Goal: Complete application form: Complete application form

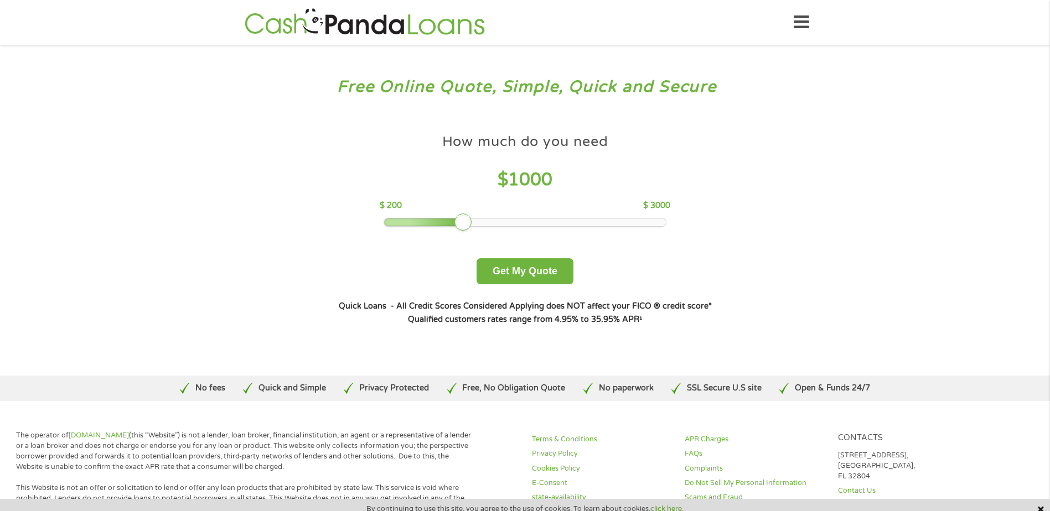
click at [800, 24] on icon at bounding box center [800, 22] width 15 height 27
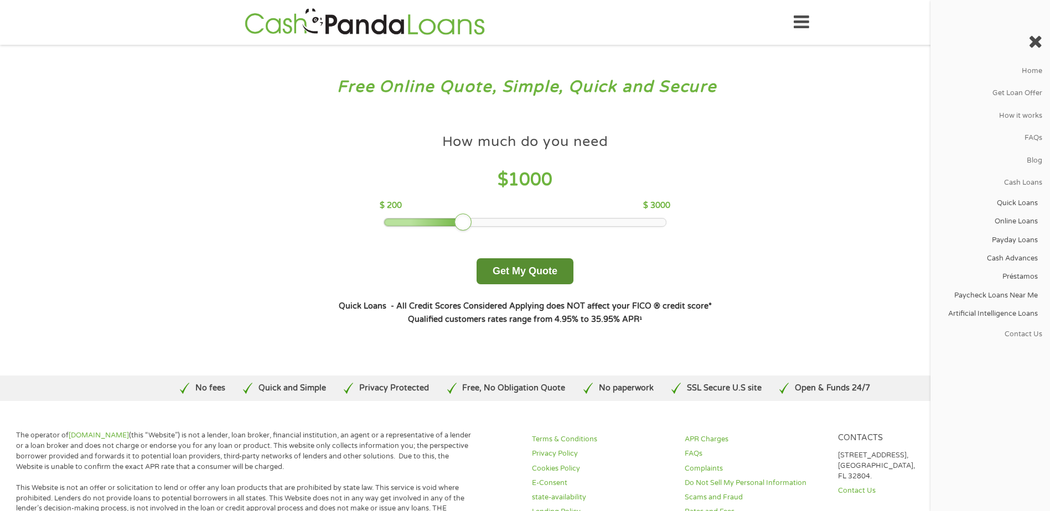
click at [528, 274] on button "Get My Quote" at bounding box center [524, 271] width 97 height 26
drag, startPoint x: 460, startPoint y: 221, endPoint x: 379, endPoint y: 211, distance: 81.4
click at [380, 211] on div "How much do you need $ 200 $ 200 $ 3000" at bounding box center [525, 177] width 290 height 98
click at [506, 268] on button "Get My Quote" at bounding box center [524, 271] width 97 height 26
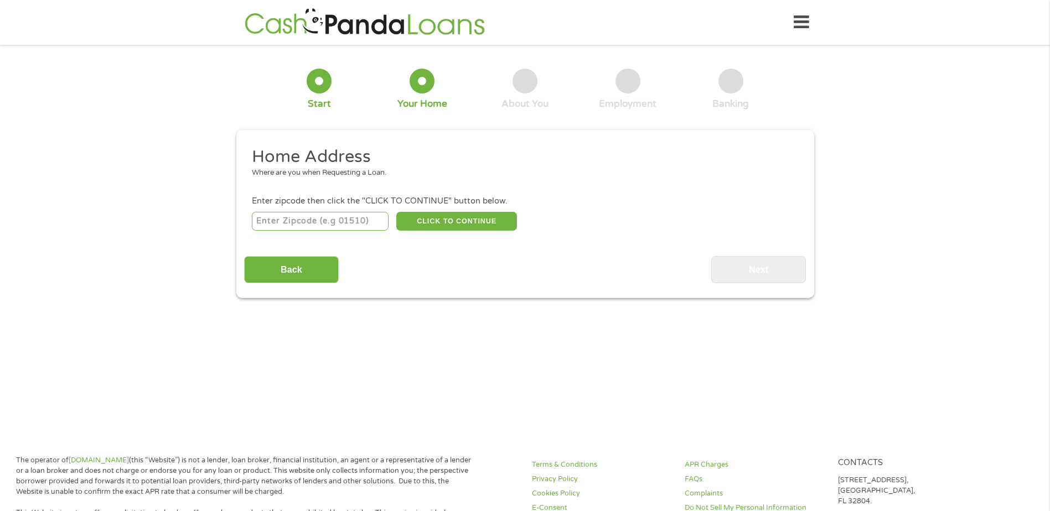
click at [329, 223] on input "number" at bounding box center [320, 221] width 137 height 19
type input "64485"
select select "[US_STATE]"
click at [476, 218] on button "CLICK TO CONTINUE" at bounding box center [456, 221] width 121 height 19
type input "64485"
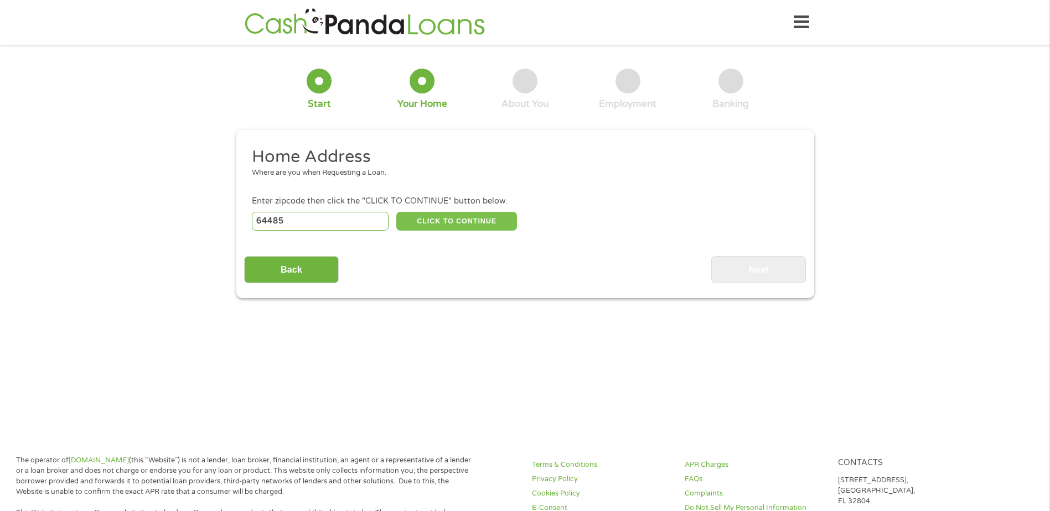
type input "Savannah"
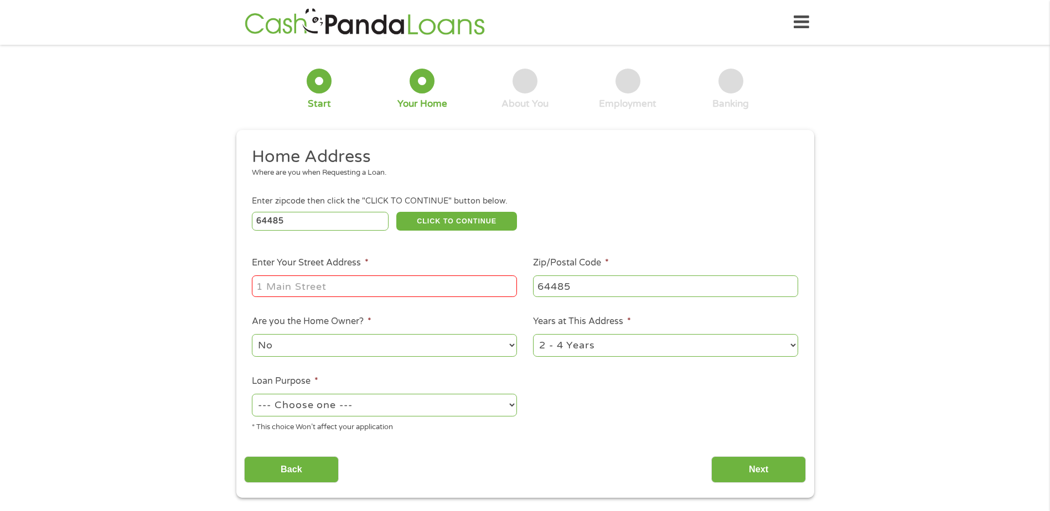
click at [379, 286] on input "Enter Your Street Address *" at bounding box center [384, 286] width 265 height 21
type input "[STREET_ADDRESS]"
drag, startPoint x: 347, startPoint y: 281, endPoint x: 4, endPoint y: 250, distance: 345.0
click at [4, 250] on div "1 Start 2 Your Home 3 About You 4 Employment 5 Banking 6 This field is hidden w…" at bounding box center [525, 275] width 1050 height 445
click at [278, 287] on input "Enter Your Street Address *" at bounding box center [384, 286] width 265 height 21
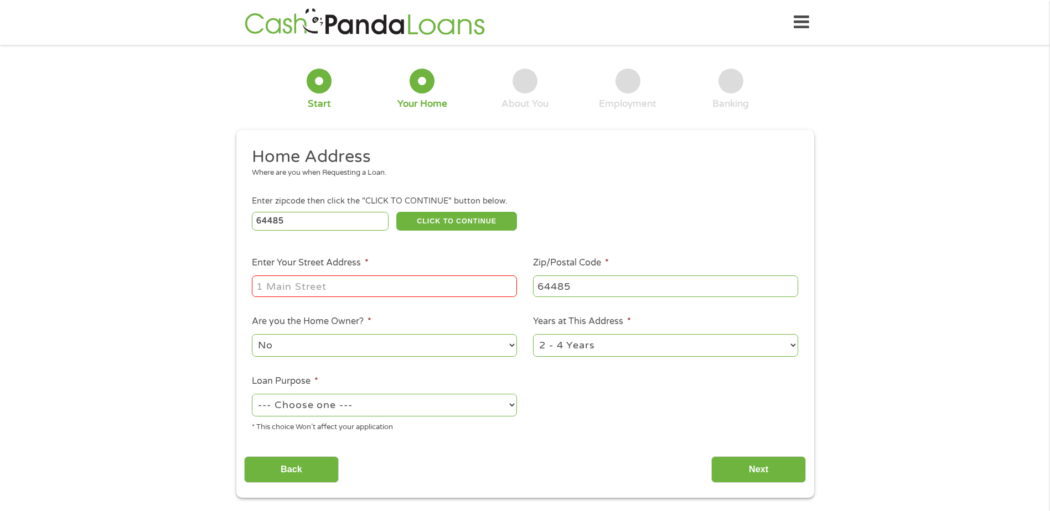
type input "[STREET_ADDRESS]"
click at [307, 341] on select "No Yes" at bounding box center [384, 345] width 265 height 23
click at [323, 403] on select "--- Choose one --- Pay Bills Debt Consolidation Home Improvement Major Purchase…" at bounding box center [384, 405] width 265 height 23
select select "paybills"
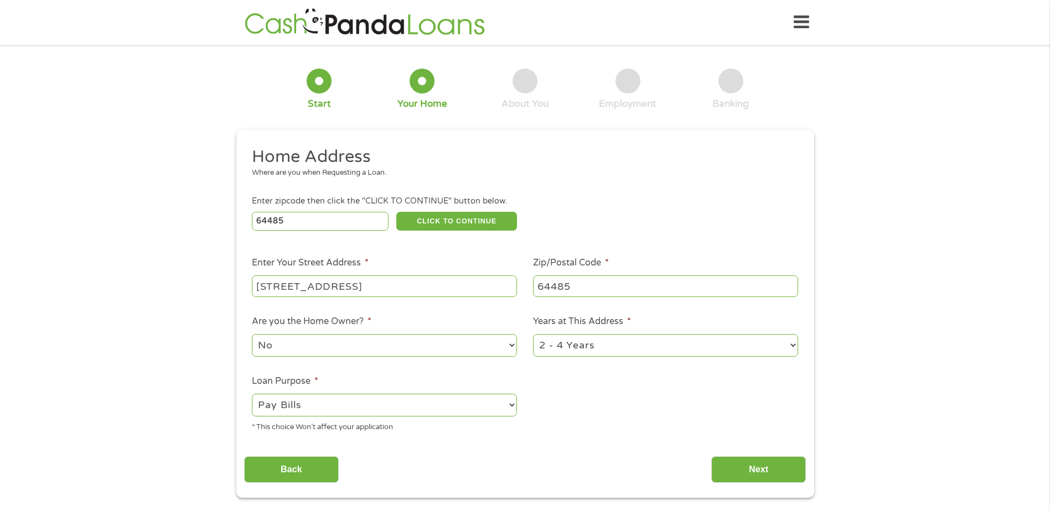
click at [252, 394] on select "--- Choose one --- Pay Bills Debt Consolidation Home Improvement Major Purchase…" at bounding box center [384, 405] width 265 height 23
click at [640, 343] on select "1 Year or less 1 - 2 Years 2 - 4 Years Over 4 Years" at bounding box center [665, 345] width 265 height 23
select select "60months"
click at [533, 334] on select "1 Year or less 1 - 2 Years 2 - 4 Years Over 4 Years" at bounding box center [665, 345] width 265 height 23
click at [743, 474] on input "Next" at bounding box center [758, 469] width 95 height 27
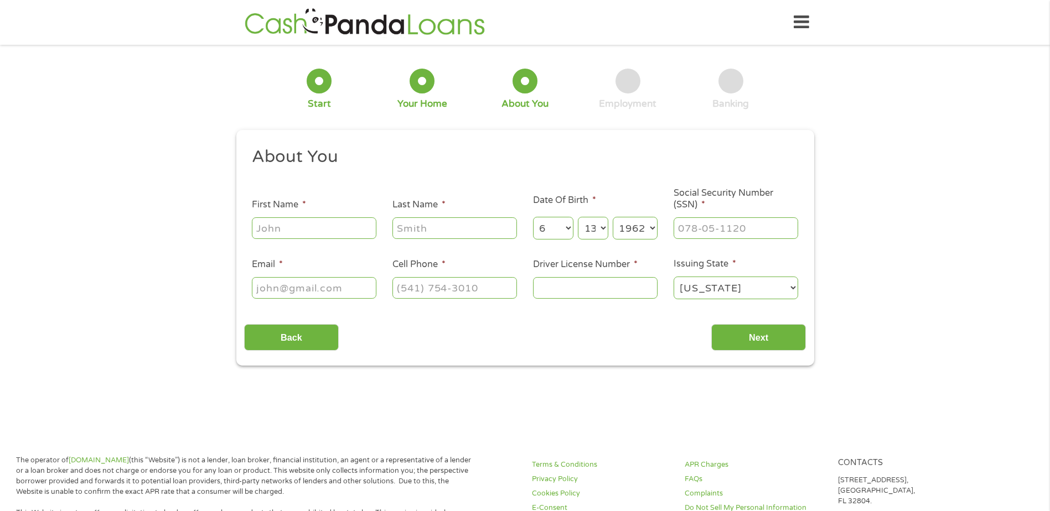
scroll to position [4, 4]
click at [292, 222] on input "First Name *" at bounding box center [314, 227] width 124 height 21
type input "[PERSON_NAME]"
type input "[EMAIL_ADDRESS][DOMAIN_NAME]"
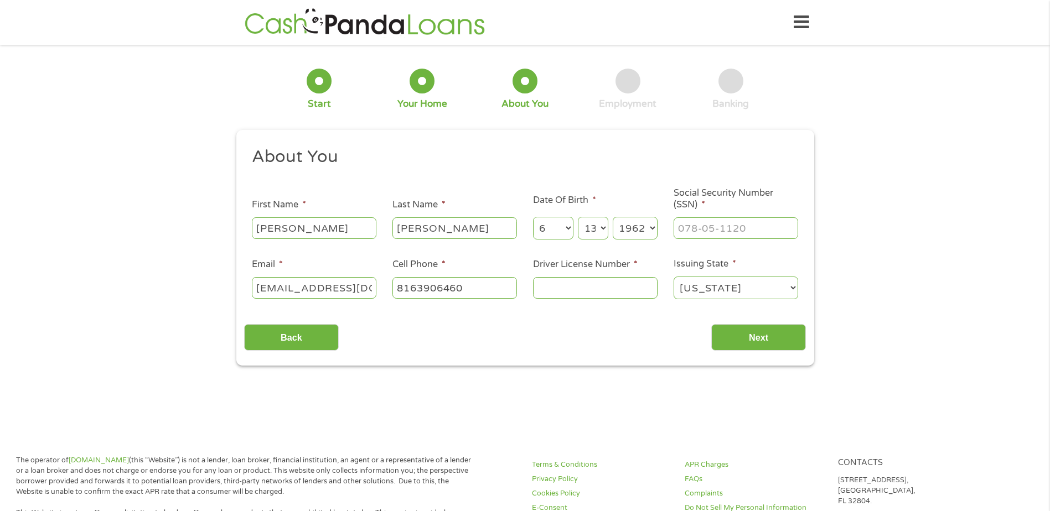
type input "[PHONE_NUMBER]"
click at [722, 227] on input "___-__-____" at bounding box center [735, 227] width 124 height 21
type input "492-74-9579"
click at [588, 291] on input "Driver License Number *" at bounding box center [595, 287] width 124 height 21
type input "T980169547"
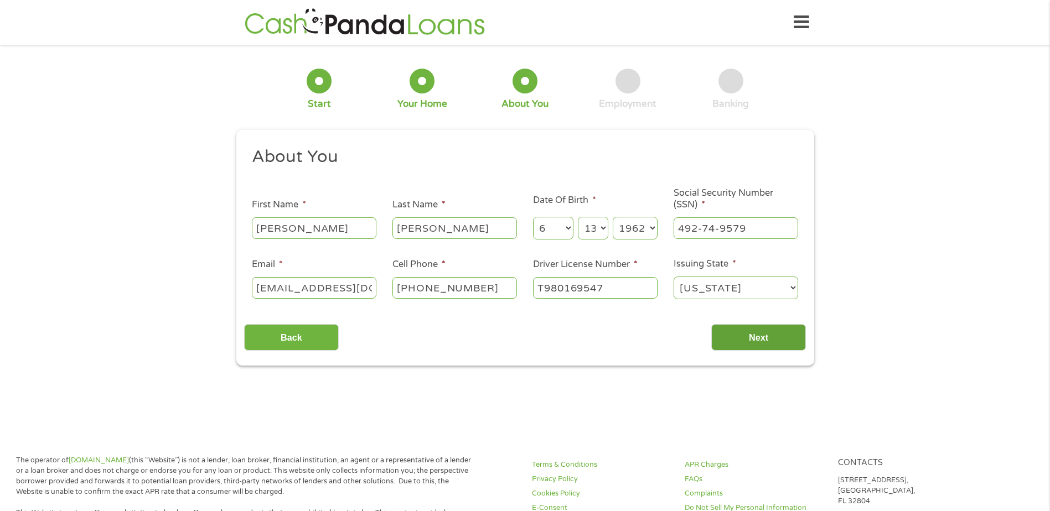
click at [772, 334] on input "Next" at bounding box center [758, 337] width 95 height 27
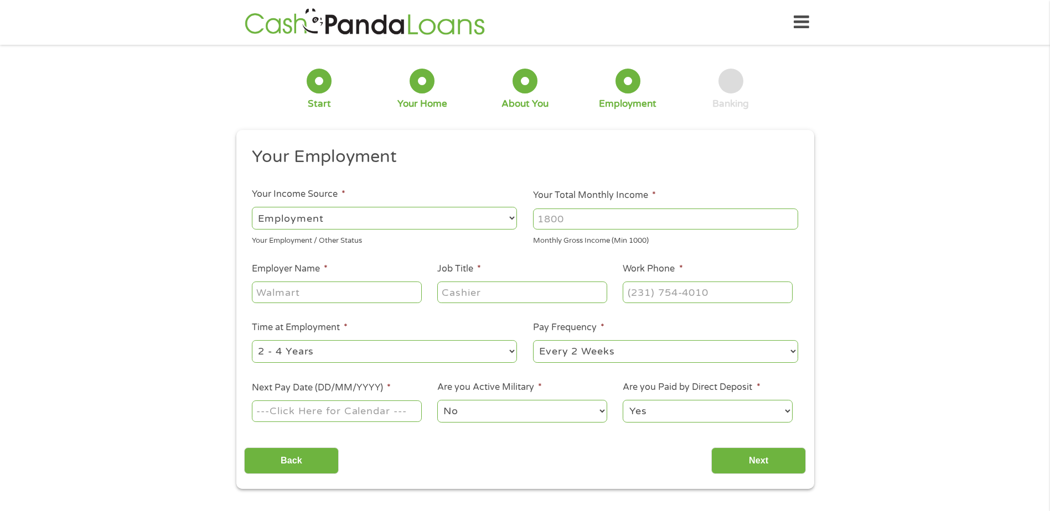
drag, startPoint x: 605, startPoint y: 217, endPoint x: 438, endPoint y: 222, distance: 167.2
click at [438, 222] on ul "Your Employment Your Income Source * --- Choose one --- Employment [DEMOGRAPHIC…" at bounding box center [525, 289] width 562 height 287
type input "4200"
click at [312, 289] on input "Employer Name *" at bounding box center [336, 292] width 169 height 21
type input "Water Engineering"
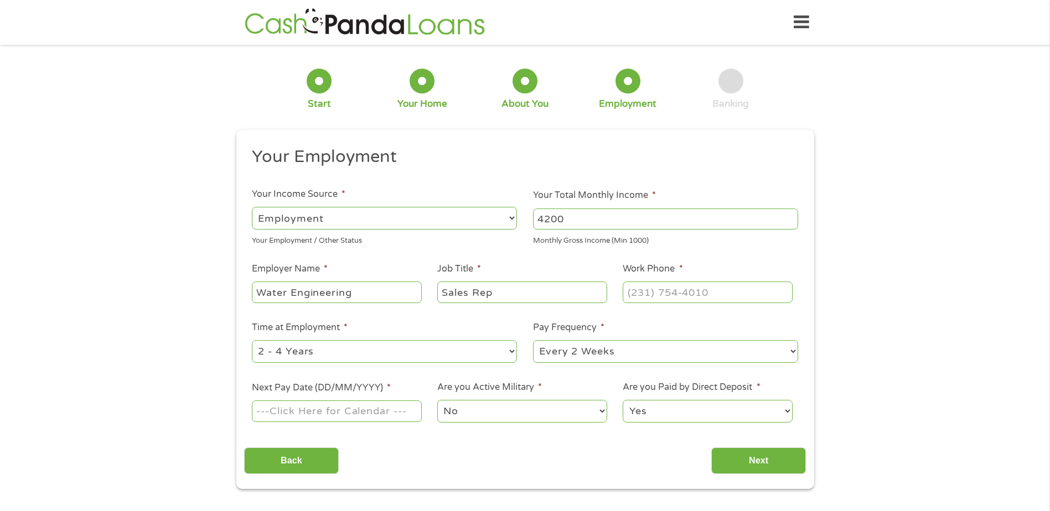
type input "Sales Rep"
type input "[PHONE_NUMBER]"
click at [506, 352] on select "--- Choose one --- 1 Year or less 1 - 2 Years 2 - 4 Years Over 4 Years" at bounding box center [384, 351] width 265 height 23
click at [252, 340] on select "--- Choose one --- 1 Year or less 1 - 2 Years 2 - 4 Years Over 4 Years" at bounding box center [384, 351] width 265 height 23
click at [511, 347] on select "--- Choose one --- 1 Year or less 1 - 2 Years 2 - 4 Years Over 4 Years" at bounding box center [384, 351] width 265 height 23
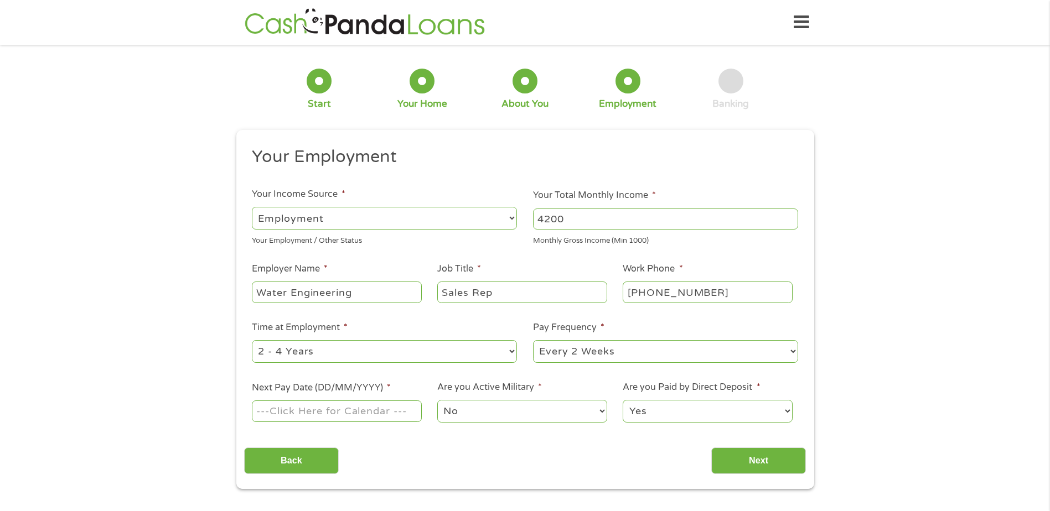
select select "60months"
click at [252, 340] on select "--- Choose one --- 1 Year or less 1 - 2 Years 2 - 4 Years Over 4 Years" at bounding box center [384, 351] width 265 height 23
click at [642, 349] on select "--- Choose one --- Every 2 Weeks Every Week Monthly Semi-Monthly" at bounding box center [665, 351] width 265 height 23
select select "semimonthly"
click at [533, 340] on select "--- Choose one --- Every 2 Weeks Every Week Monthly Semi-Monthly" at bounding box center [665, 351] width 265 height 23
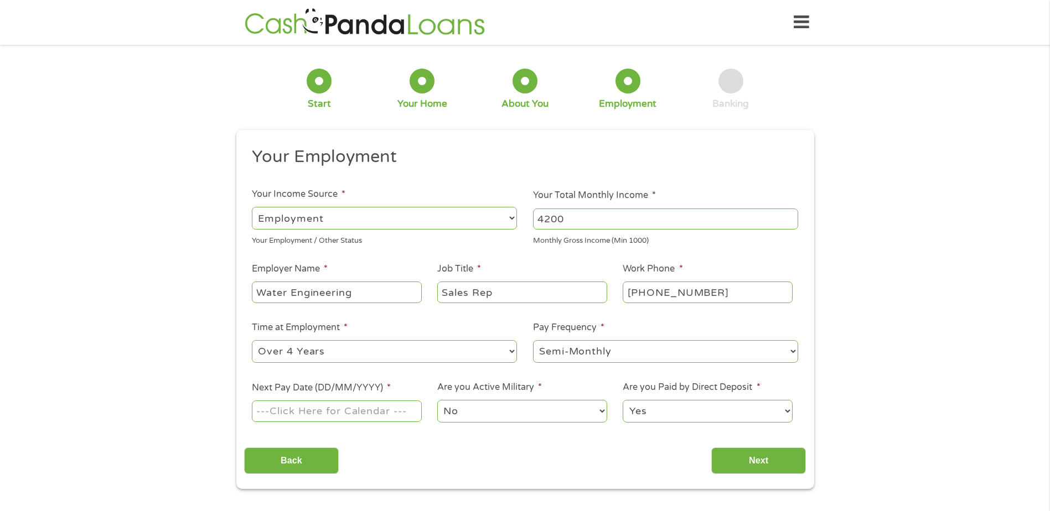
click at [394, 403] on input "Next Pay Date (DD/MM/YYYY) *" at bounding box center [336, 411] width 169 height 21
type input "[DATE]"
click at [666, 411] on select "Yes No" at bounding box center [706, 411] width 169 height 23
click at [733, 463] on input "Next" at bounding box center [758, 461] width 95 height 27
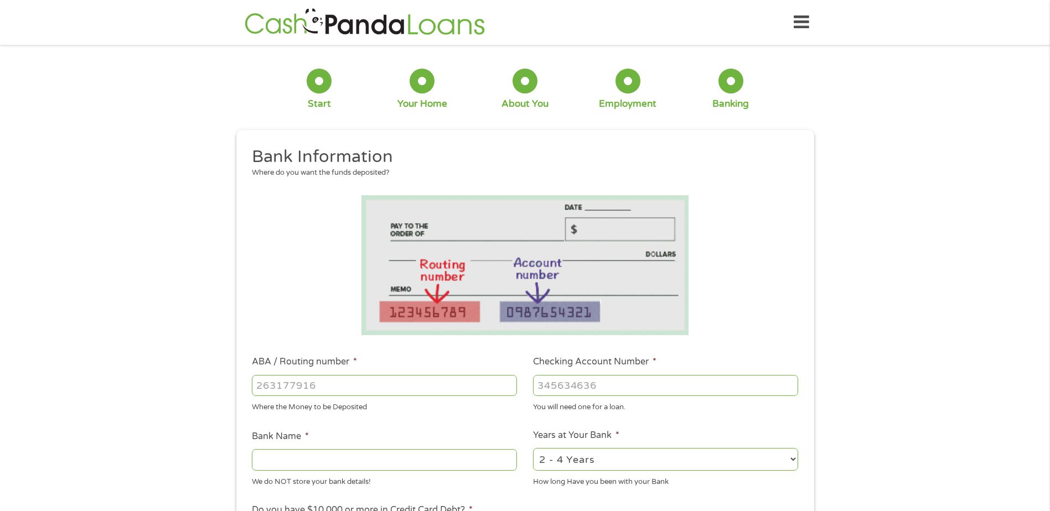
click at [361, 390] on input "ABA / Routing number *" at bounding box center [384, 385] width 265 height 21
type input "101202503"
type input "FARMERS STATE BANK"
type input "101202503"
click at [559, 387] on input "Checking Account Number *" at bounding box center [665, 385] width 265 height 21
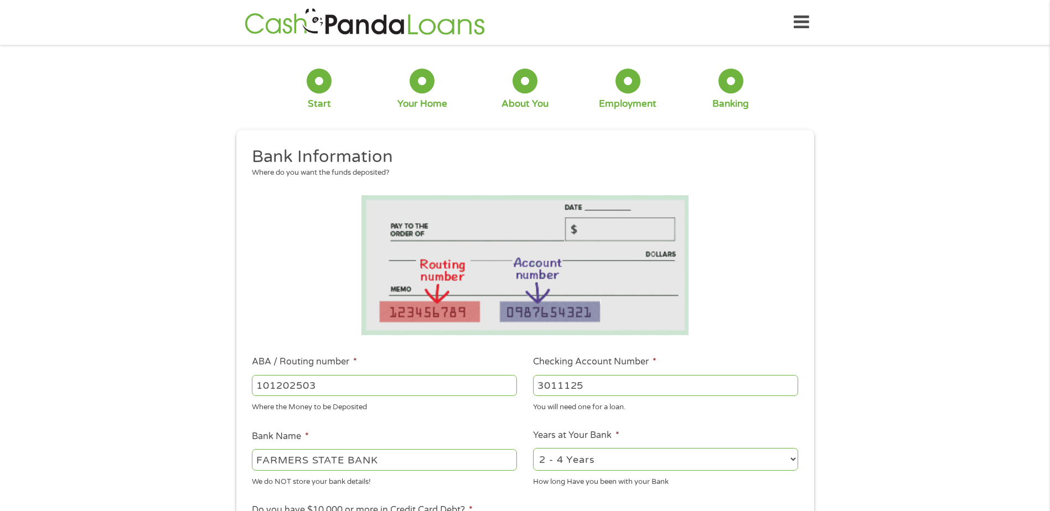
type input "3011125"
click at [794, 460] on select "2 - 4 Years 6 - 12 Months 1 - 2 Years Over 4 Years" at bounding box center [665, 459] width 265 height 23
select select "60months"
click at [533, 448] on select "2 - 4 Years 6 - 12 Months 1 - 2 Years Over 4 Years" at bounding box center [665, 459] width 265 height 23
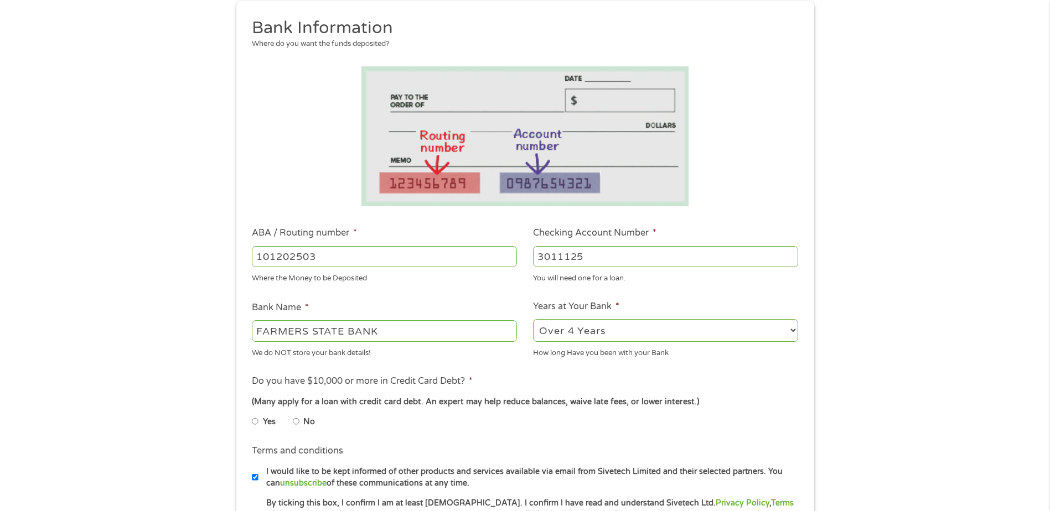
scroll to position [166, 0]
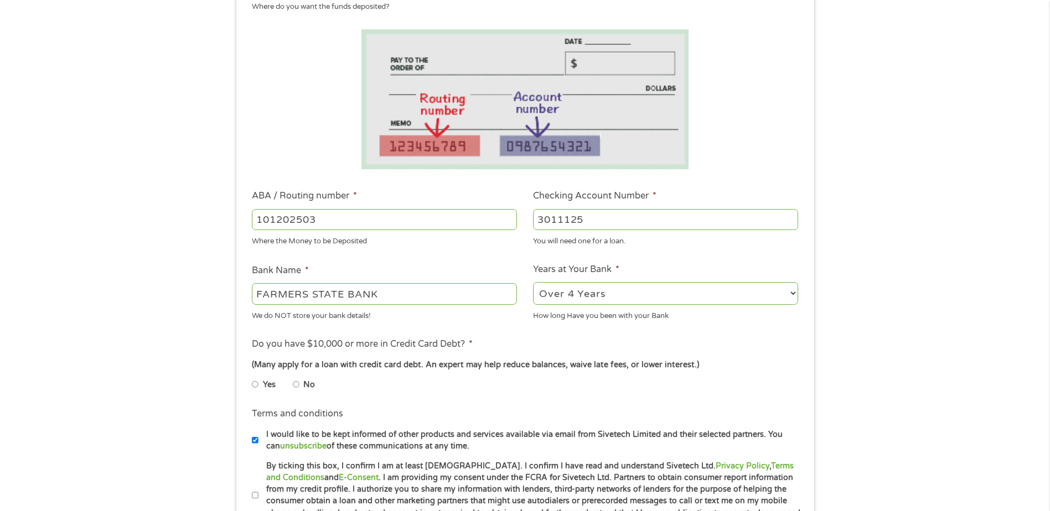
click at [295, 384] on input "No" at bounding box center [296, 385] width 7 height 18
radio input "true"
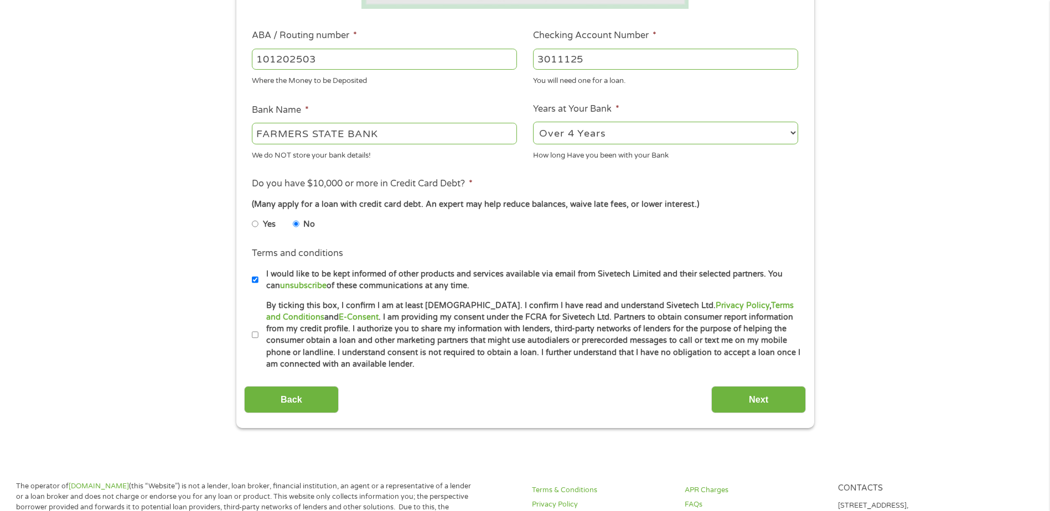
scroll to position [332, 0]
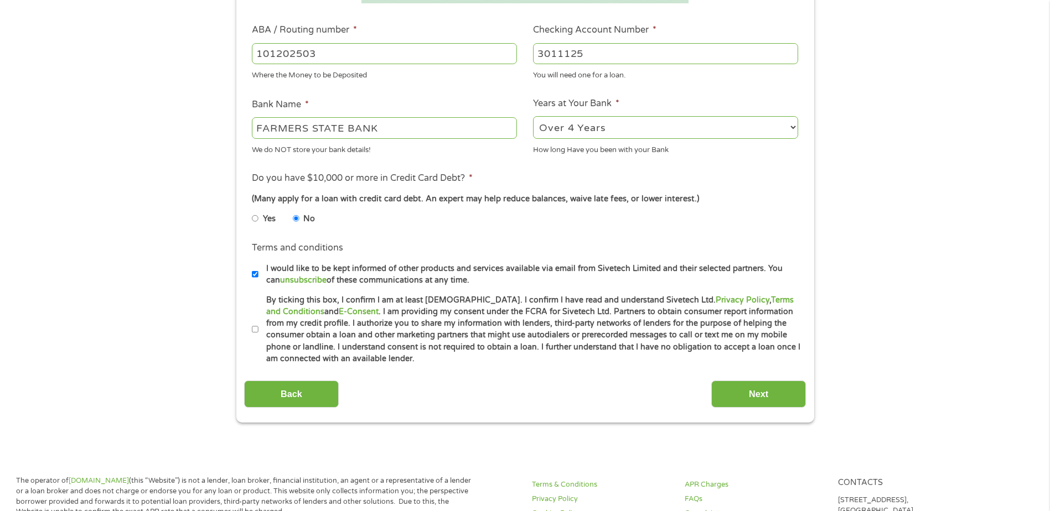
click at [254, 331] on input "By ticking this box, I confirm I am at least [DEMOGRAPHIC_DATA]. I confirm I ha…" at bounding box center [255, 330] width 7 height 18
checkbox input "true"
click at [755, 399] on input "Next" at bounding box center [758, 394] width 95 height 27
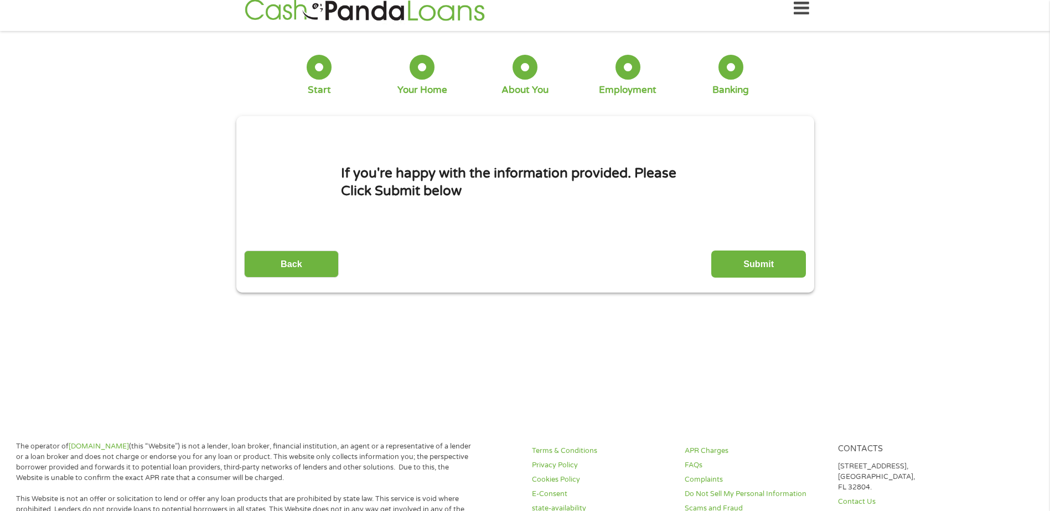
scroll to position [0, 0]
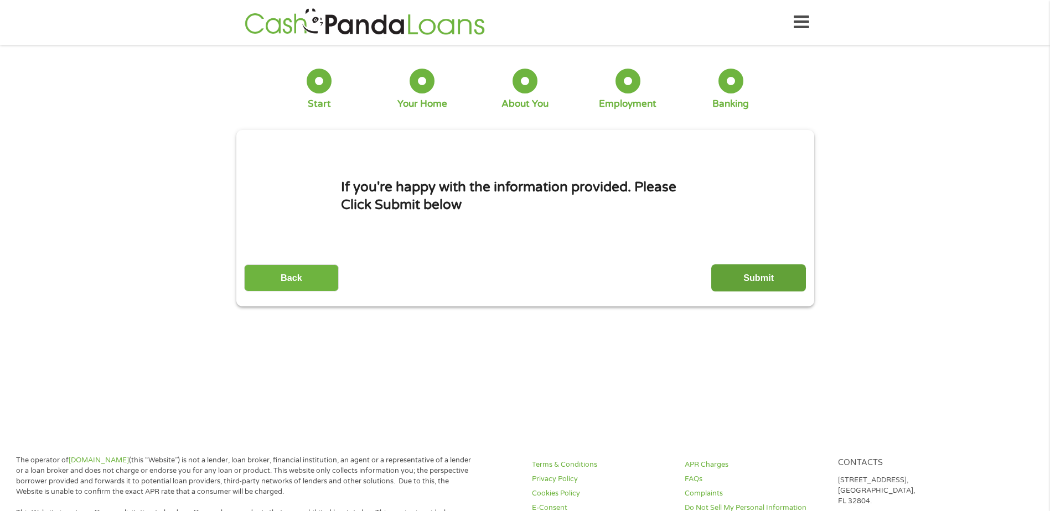
click at [734, 277] on input "Submit" at bounding box center [758, 277] width 95 height 27
